Goal: Task Accomplishment & Management: Use online tool/utility

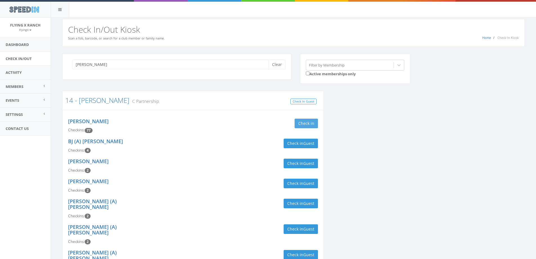
type input "[PERSON_NAME]"
click at [301, 120] on button "Check in" at bounding box center [306, 123] width 23 height 10
click at [276, 65] on button "Clear" at bounding box center [276, 65] width 17 height 10
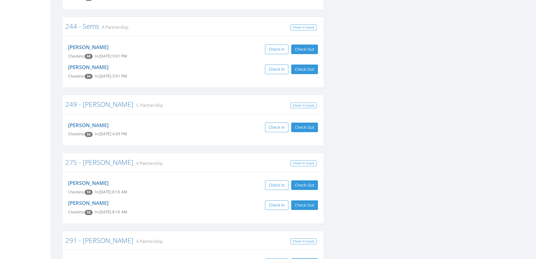
scroll to position [1182, 0]
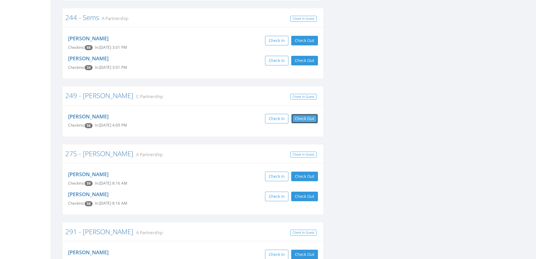
click at [297, 114] on button "Check Out" at bounding box center [304, 119] width 27 height 10
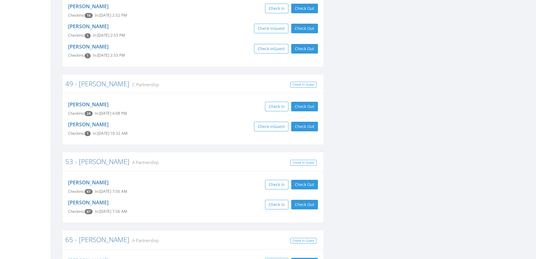
scroll to position [1857, 0]
click at [308, 121] on button "Check Out" at bounding box center [304, 126] width 27 height 10
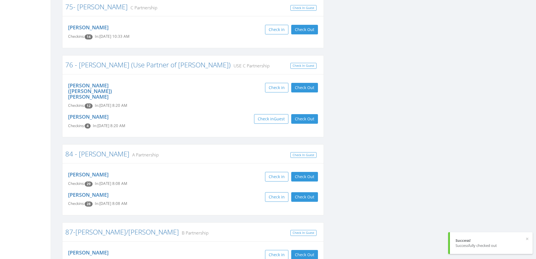
scroll to position [2185, 0]
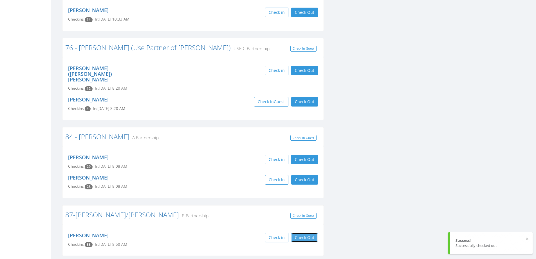
click at [299, 232] on button "Check Out" at bounding box center [304, 237] width 27 height 10
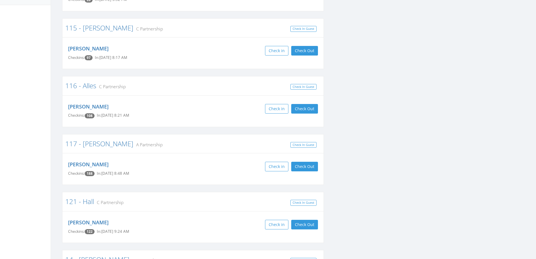
scroll to position [0, 0]
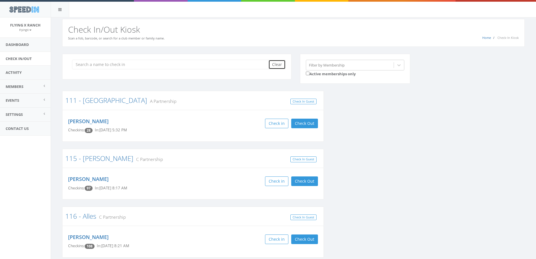
click at [281, 64] on button "Clear" at bounding box center [276, 65] width 17 height 10
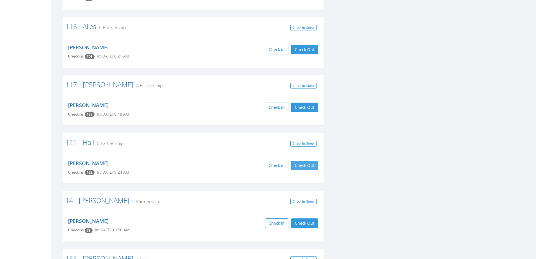
scroll to position [197, 0]
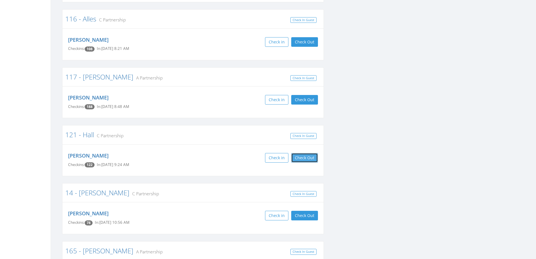
click at [313, 155] on button "Check Out" at bounding box center [304, 158] width 27 height 10
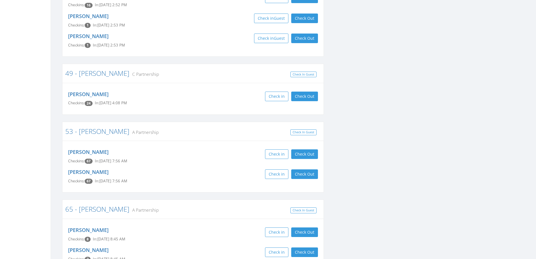
scroll to position [1801, 0]
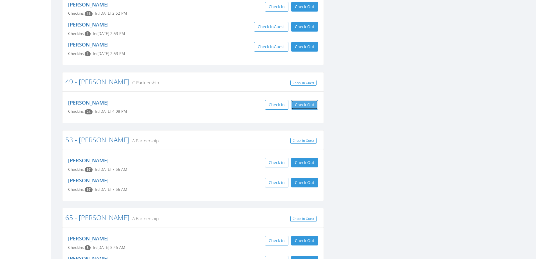
click at [309, 100] on button "Check Out" at bounding box center [304, 105] width 27 height 10
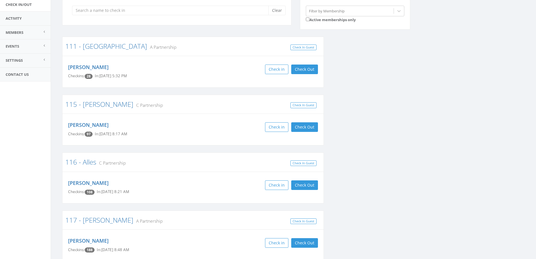
scroll to position [0, 0]
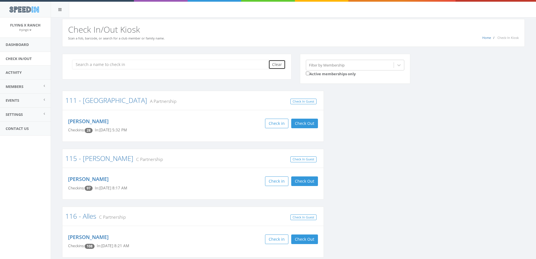
click at [280, 63] on button "Clear" at bounding box center [276, 65] width 17 height 10
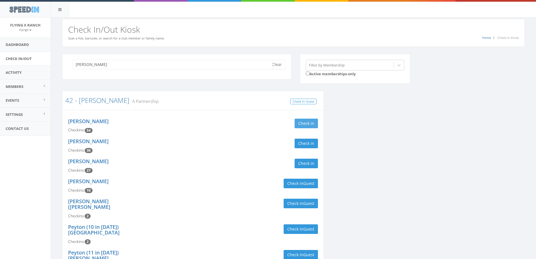
type input "[PERSON_NAME]"
click at [301, 122] on button "Check in" at bounding box center [306, 123] width 23 height 10
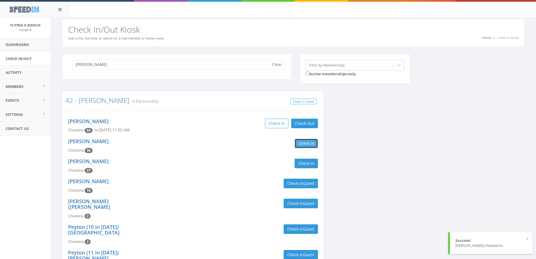
click at [298, 144] on button "Check in" at bounding box center [306, 143] width 23 height 10
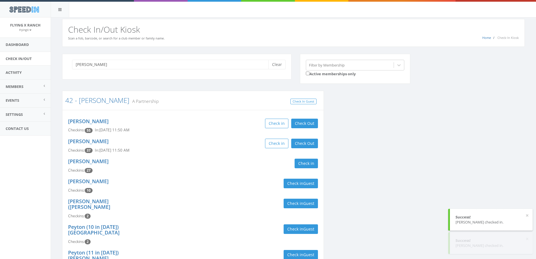
click at [239, 144] on div "Check in Check Out Check Out" at bounding box center [257, 143] width 121 height 10
click at [281, 64] on button "Clear" at bounding box center [276, 65] width 17 height 10
